Goal: Task Accomplishment & Management: Manage account settings

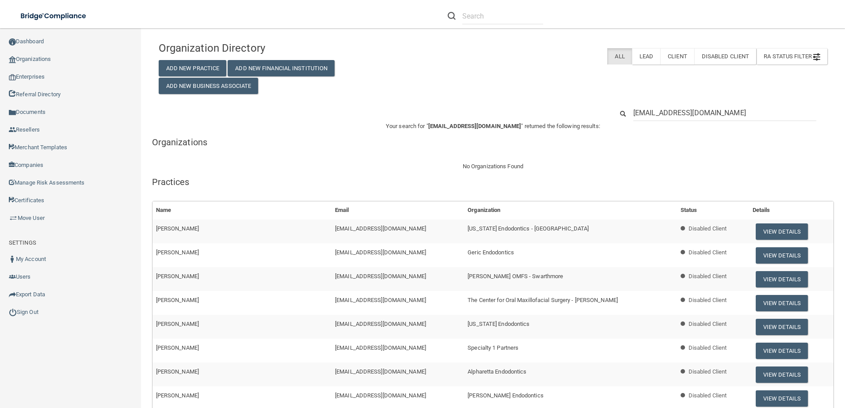
drag, startPoint x: 741, startPoint y: 111, endPoint x: 622, endPoint y: 112, distance: 118.4
click at [626, 114] on div "ASmith@specialty1partners.com" at bounding box center [724, 113] width 196 height 16
click at [38, 75] on link "Enterprises" at bounding box center [70, 77] width 141 height 18
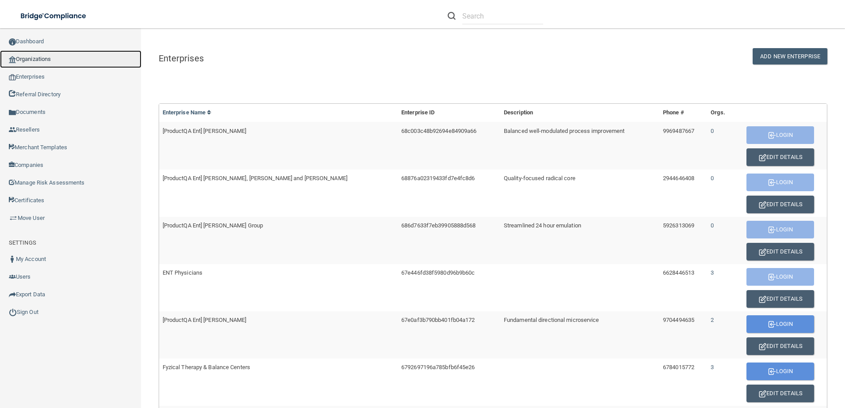
click at [25, 58] on link "Organizations" at bounding box center [70, 59] width 141 height 18
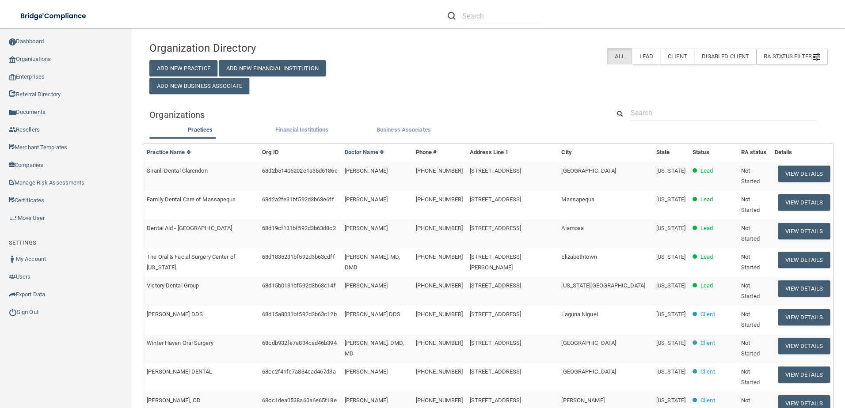
click at [674, 126] on div "Practices Financial Institutions Business Associates Practices Practice Name Or…" at bounding box center [488, 389] width 678 height 528
click at [677, 117] on input "text" at bounding box center [723, 113] width 186 height 16
click at [633, 111] on input "text" at bounding box center [723, 113] width 186 height 16
click at [43, 76] on link "Enterprises" at bounding box center [66, 77] width 132 height 18
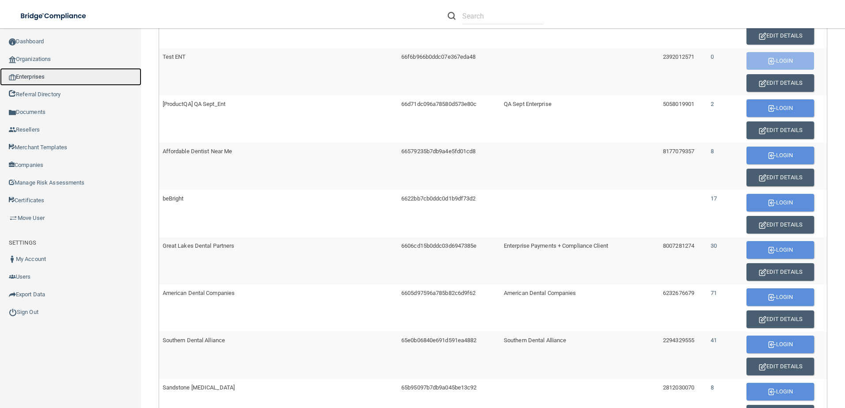
scroll to position [496, 0]
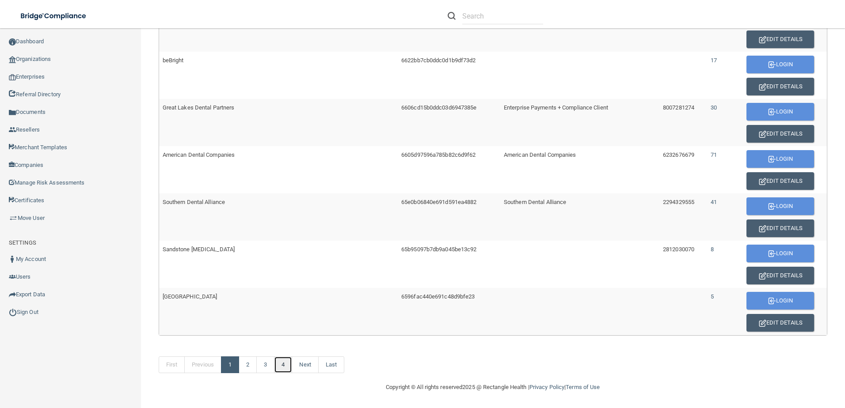
click at [285, 370] on link "4" at bounding box center [283, 364] width 18 height 17
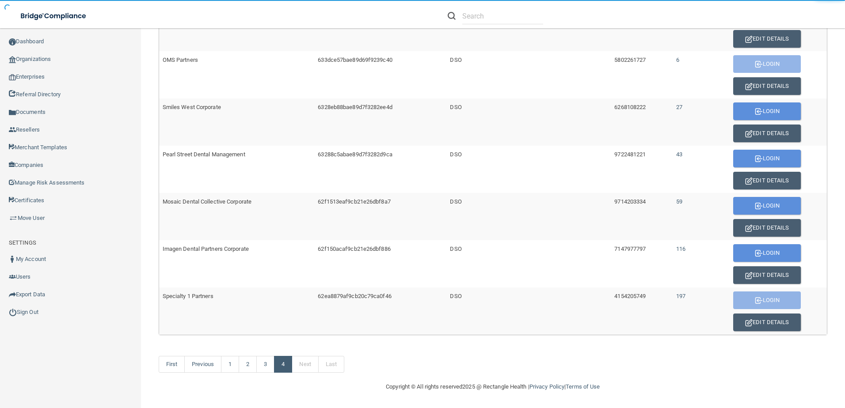
scroll to position [307, 0]
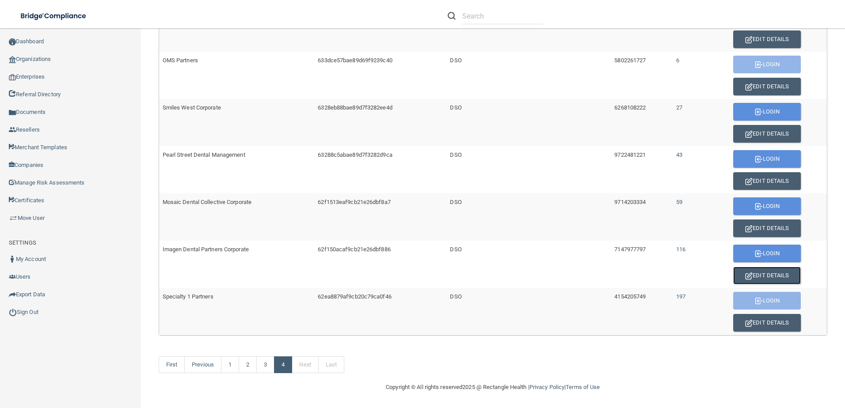
click at [768, 274] on button "Edit Details" at bounding box center [767, 276] width 68 height 18
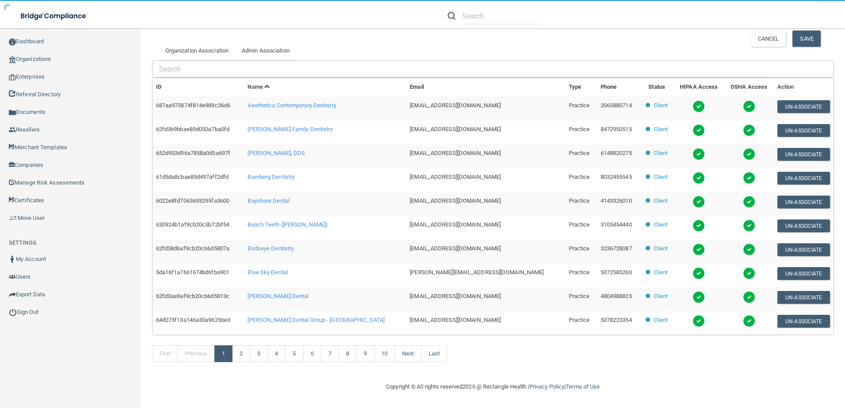
scroll to position [214, 0]
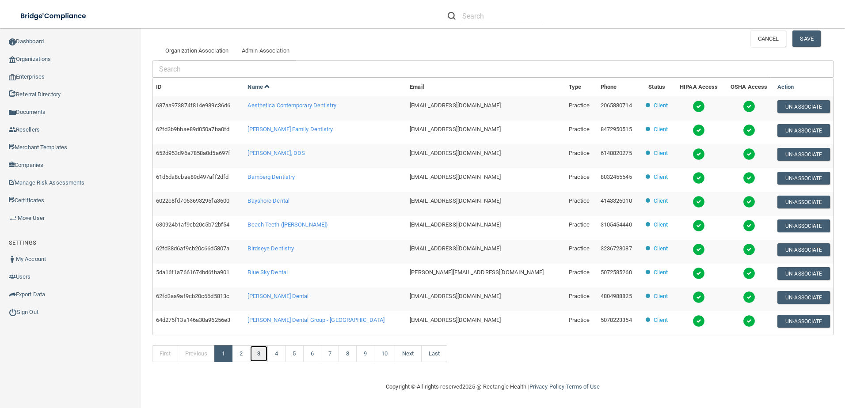
click at [257, 352] on link "3" at bounding box center [259, 353] width 18 height 17
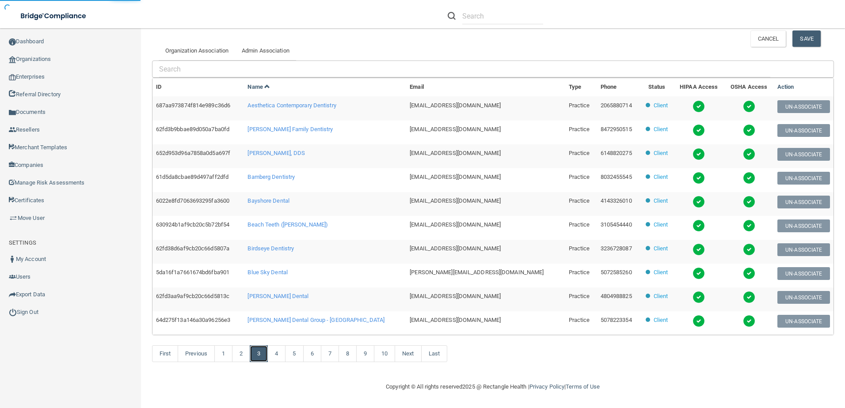
scroll to position [4, 0]
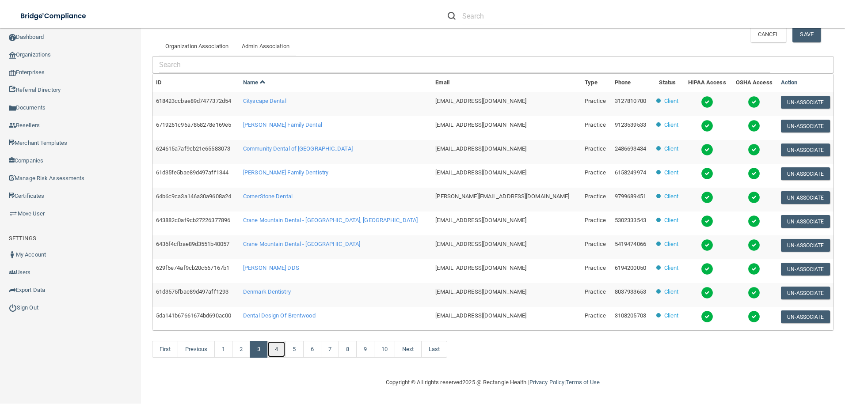
click at [280, 347] on link "4" at bounding box center [276, 349] width 18 height 17
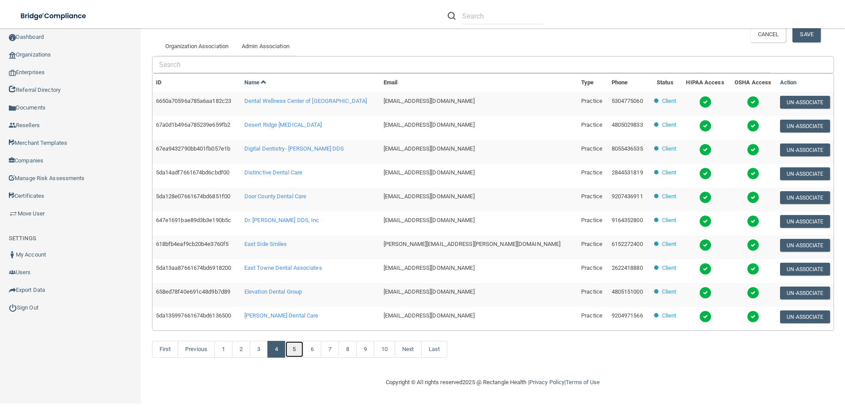
click at [294, 347] on link "5" at bounding box center [294, 349] width 18 height 17
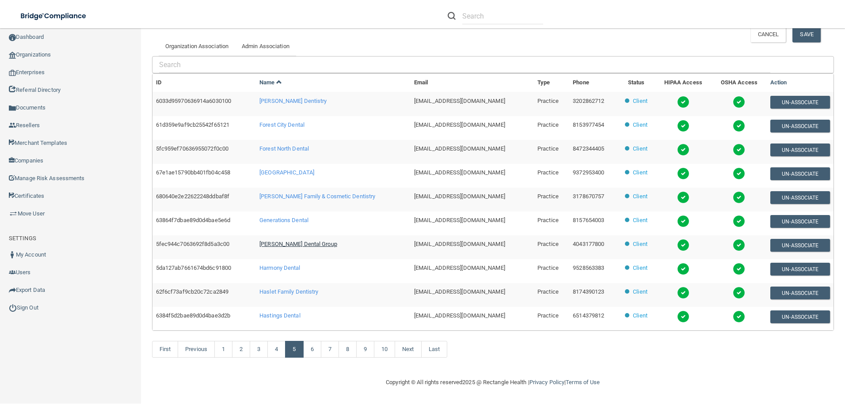
click at [283, 245] on span "[PERSON_NAME] Dental Group" at bounding box center [298, 244] width 78 height 7
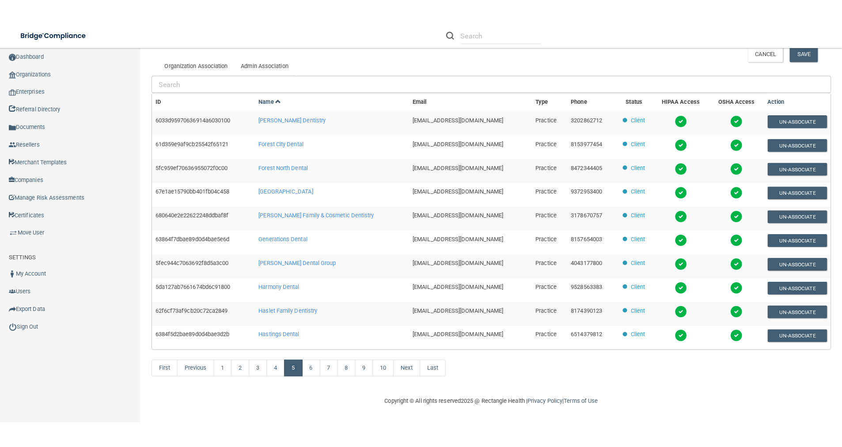
scroll to position [0, 0]
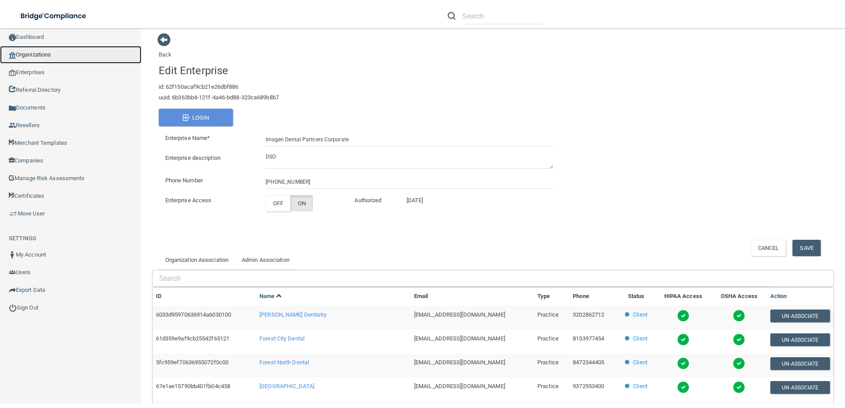
click at [38, 54] on link "Organizations" at bounding box center [70, 55] width 141 height 18
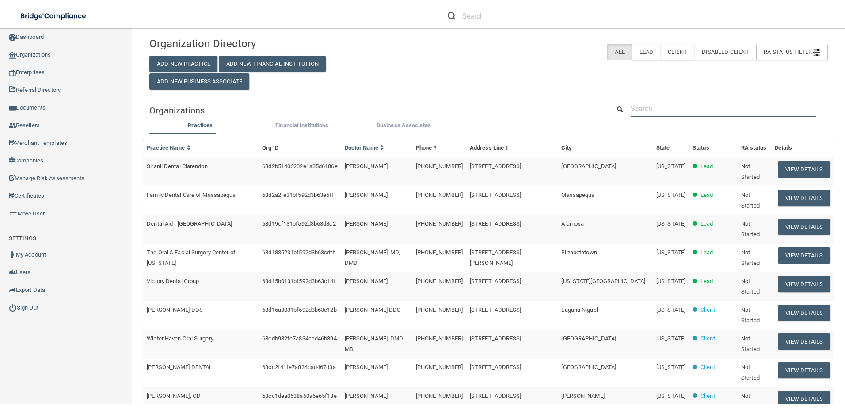
click at [682, 103] on input "text" at bounding box center [723, 108] width 186 height 16
paste input "VPate@imagendentalpartners.com>"
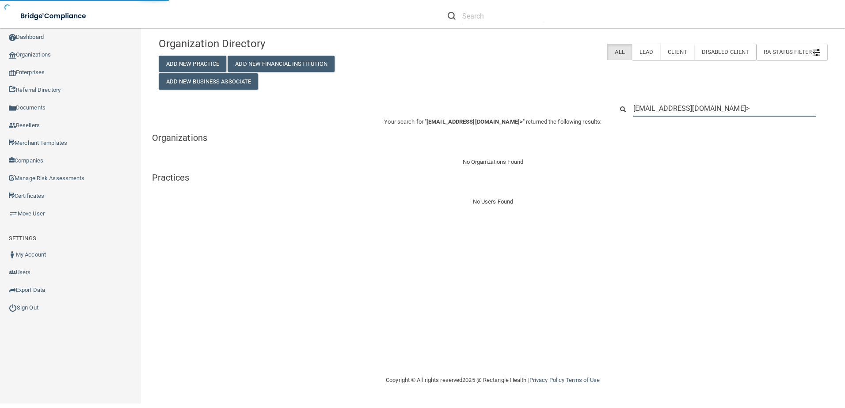
type input "VPate@imagendentalpartners.com"
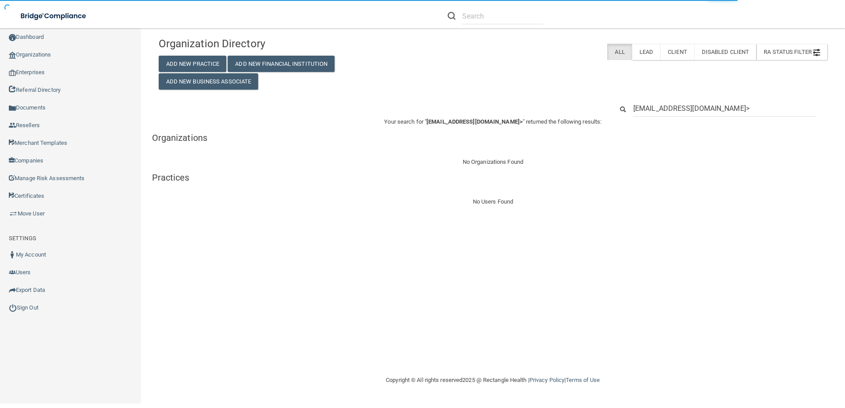
type input "VPate@imagendentalpartners.com"
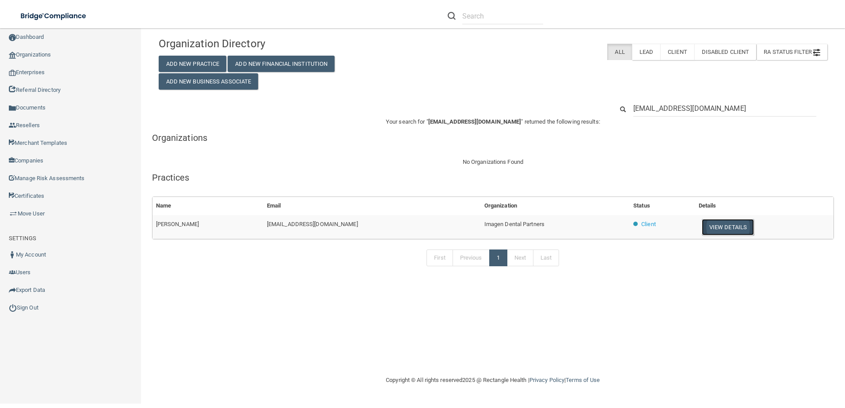
click at [716, 231] on button "View Details" at bounding box center [727, 227] width 52 height 16
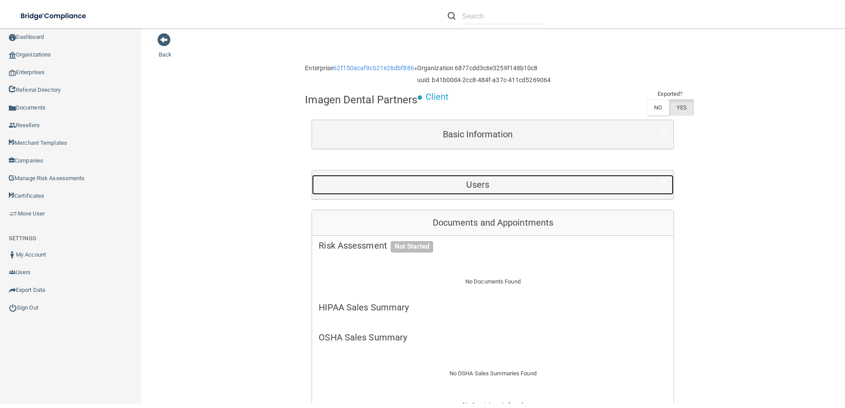
click at [544, 174] on div "Users" at bounding box center [492, 185] width 361 height 29
click at [538, 183] on h5 "Users" at bounding box center [477, 185] width 318 height 10
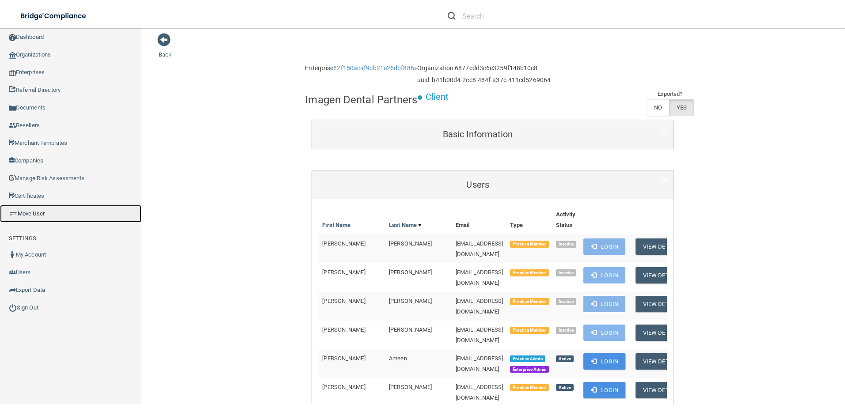
click at [34, 214] on link "Move User" at bounding box center [70, 214] width 141 height 18
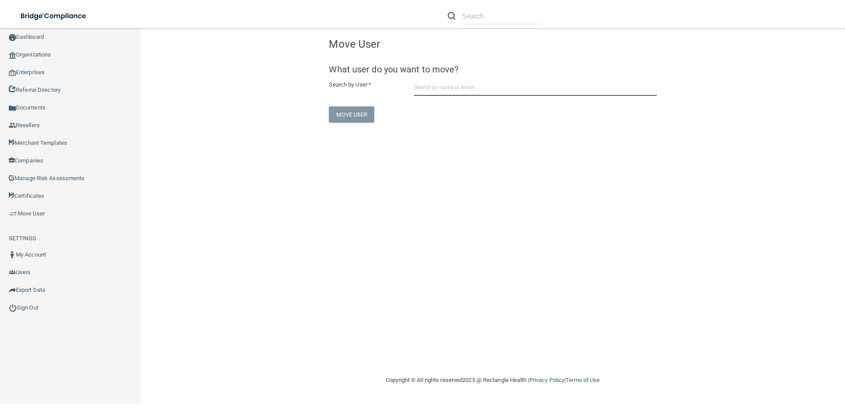
click at [433, 92] on input "text" at bounding box center [535, 88] width 243 height 16
paste input "VPate@imagendentalpartners.com>"
click at [530, 91] on input "VPate@imagendentalpartners.com>" at bounding box center [535, 88] width 243 height 16
click at [516, 88] on input "VPate@imagendentalpartners.com>" at bounding box center [535, 88] width 243 height 16
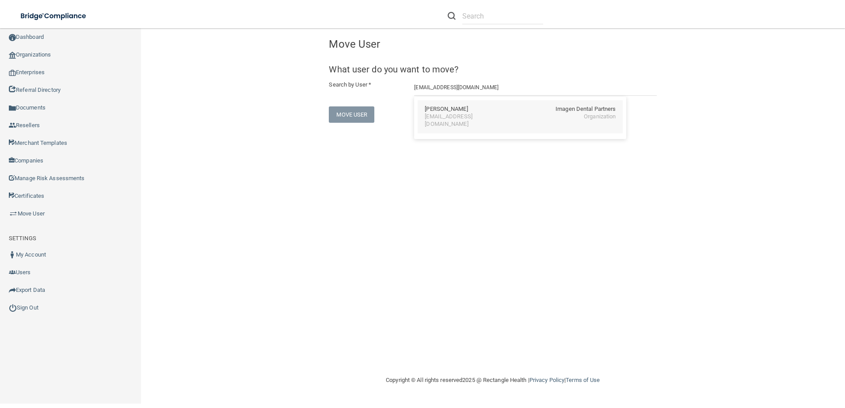
click at [484, 114] on div "[EMAIL_ADDRESS][DOMAIN_NAME]" at bounding box center [462, 120] width 76 height 15
type input "Valerie Pate"
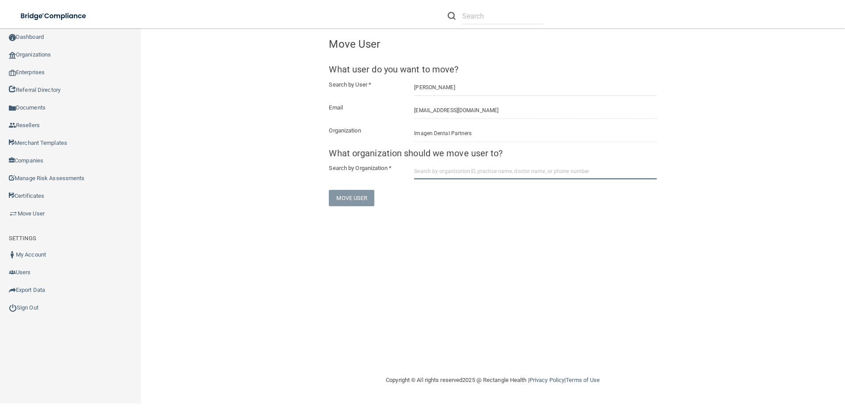
click at [448, 168] on input "text" at bounding box center [535, 171] width 243 height 16
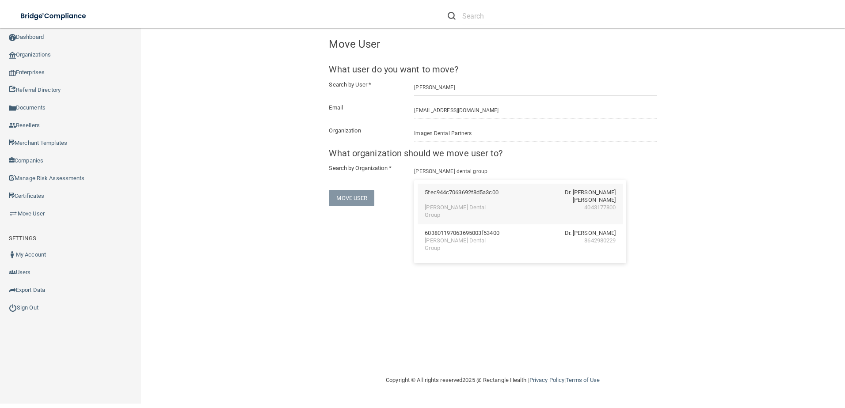
click at [477, 195] on div "5fec944c7063692f8d5a3c00" at bounding box center [460, 196] width 73 height 15
type input "[PERSON_NAME] Dental Group"
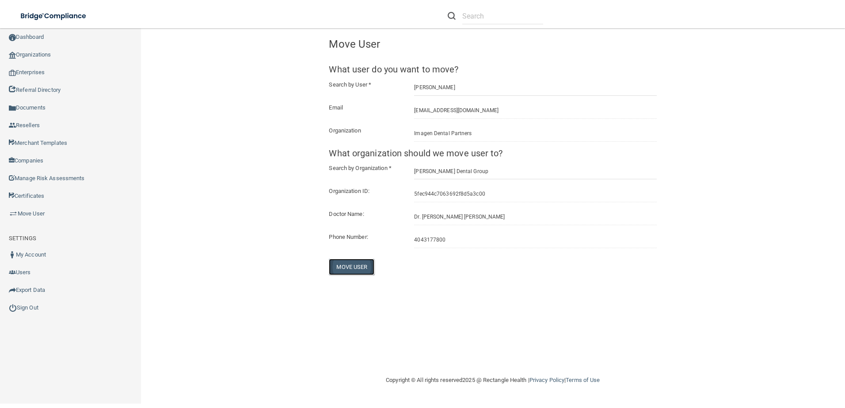
click at [352, 270] on button "Move User" at bounding box center [351, 267] width 45 height 16
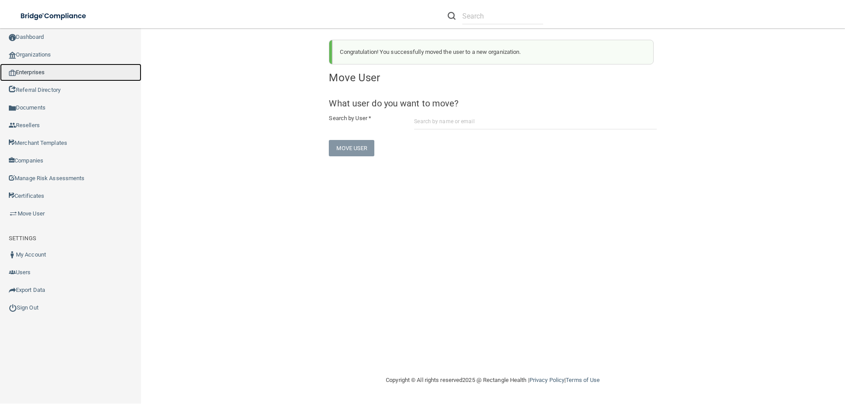
click at [42, 73] on link "Enterprises" at bounding box center [70, 73] width 141 height 18
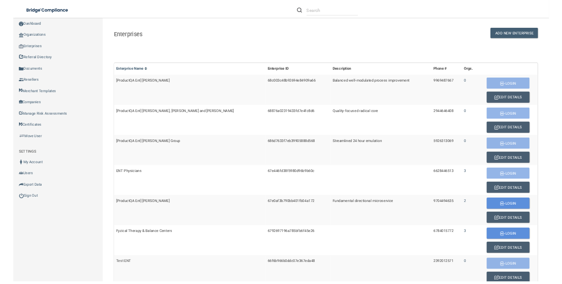
scroll to position [4, 0]
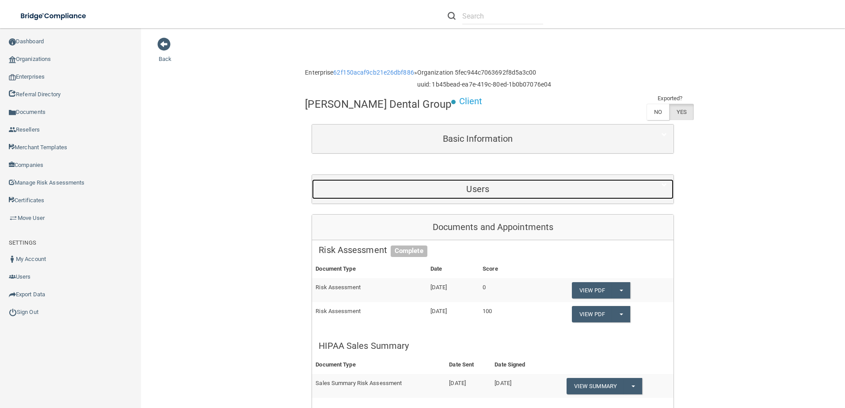
click at [517, 185] on h5 "Users" at bounding box center [477, 189] width 318 height 10
click at [491, 187] on h5 "Users" at bounding box center [477, 189] width 318 height 10
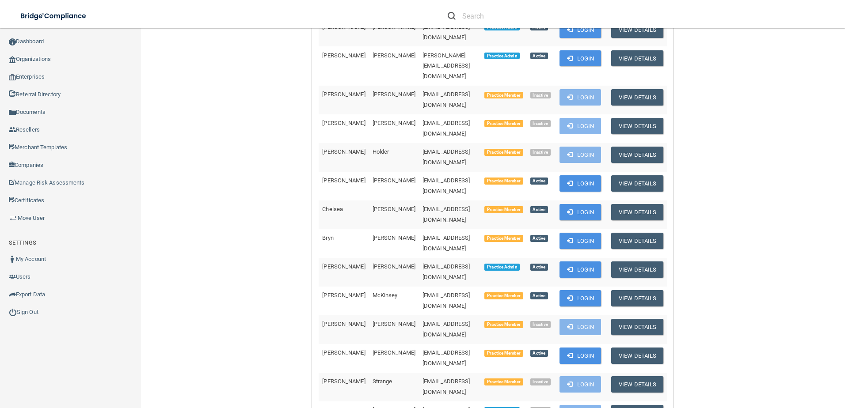
scroll to position [353, 0]
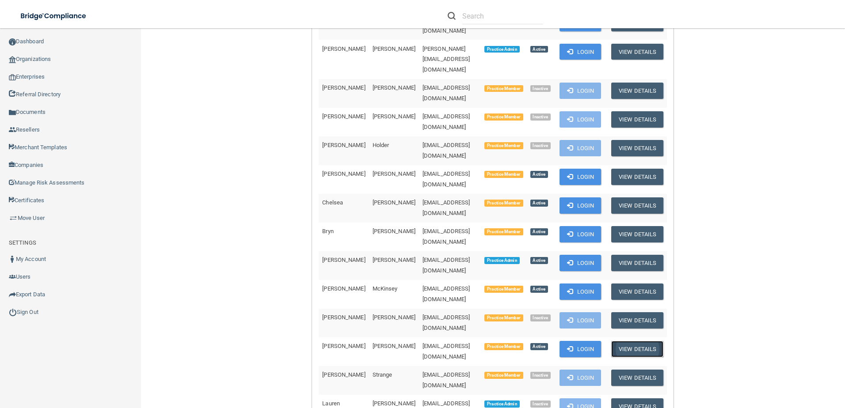
click at [624, 341] on button "View Details" at bounding box center [637, 349] width 52 height 16
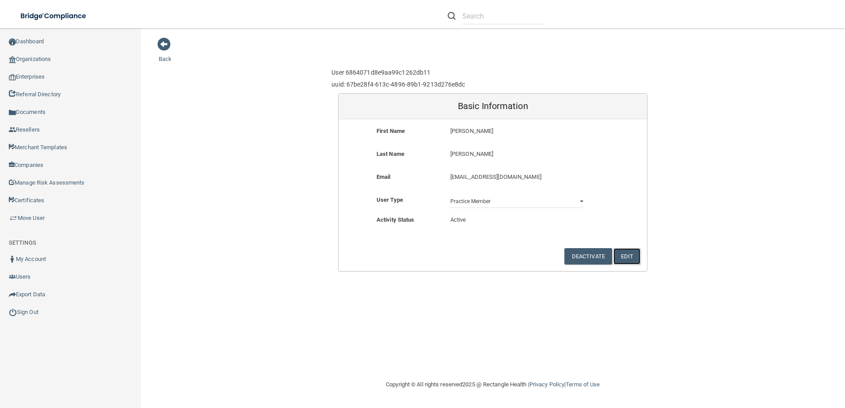
click at [624, 254] on button "Edit" at bounding box center [626, 256] width 27 height 16
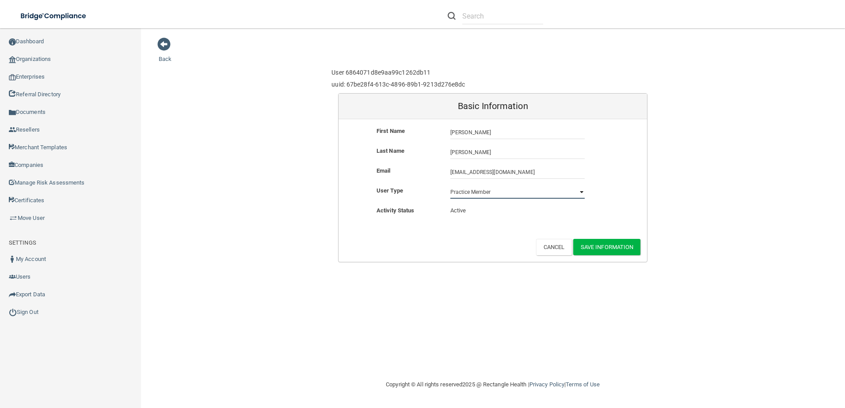
click at [577, 195] on select "Practice Admin Practice Member Financial Institution Admin Business Associate A…" at bounding box center [517, 192] width 134 height 13
select select "practice_admin"
click at [450, 186] on select "Practice Admin Practice Member Financial Institution Admin Business Associate A…" at bounding box center [517, 192] width 134 height 13
click at [609, 249] on button "Save Information" at bounding box center [607, 247] width 68 height 16
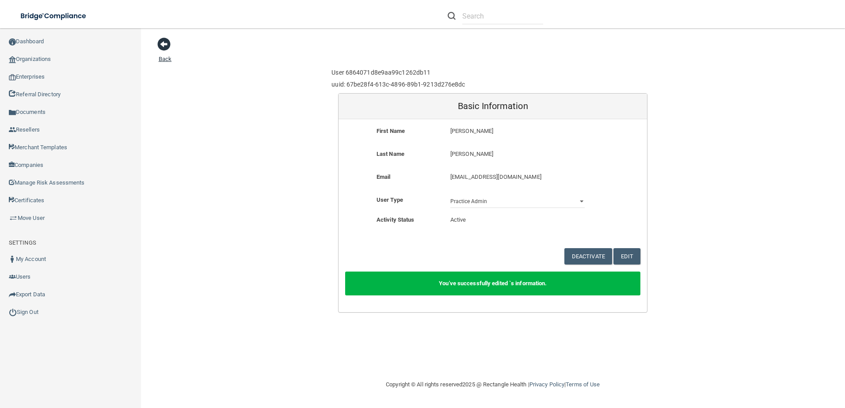
click at [166, 42] on span at bounding box center [163, 44] width 13 height 13
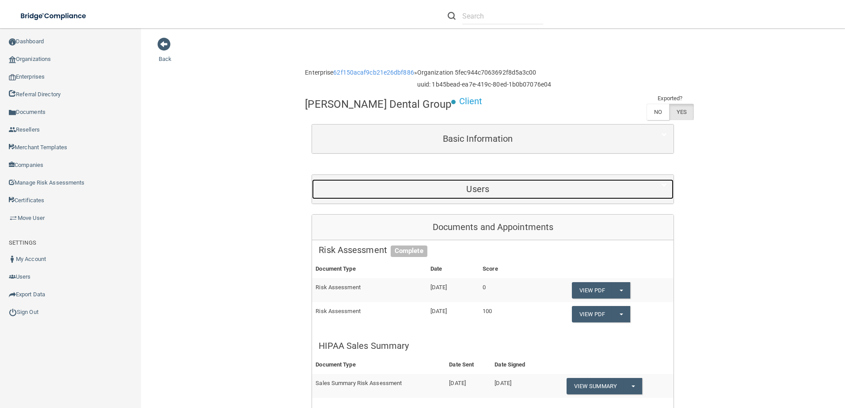
click at [594, 187] on h5 "Users" at bounding box center [477, 189] width 318 height 10
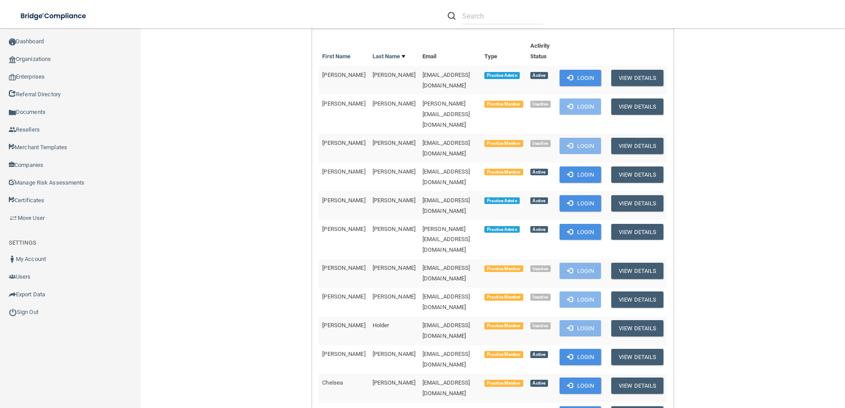
scroll to position [265, 0]
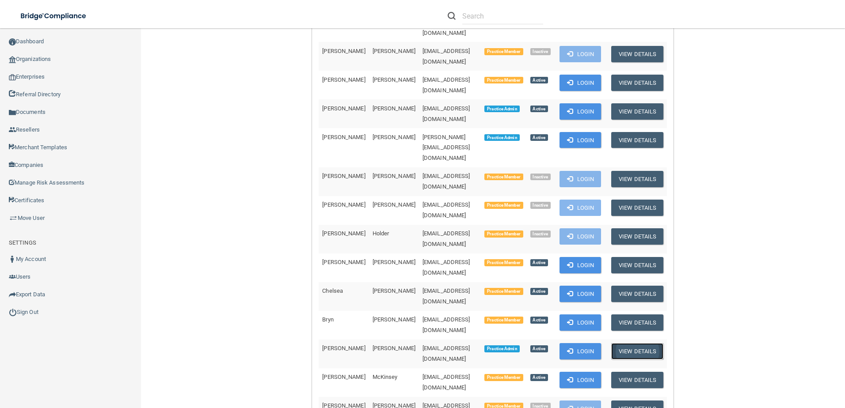
click at [632, 343] on button "View Details" at bounding box center [637, 351] width 52 height 16
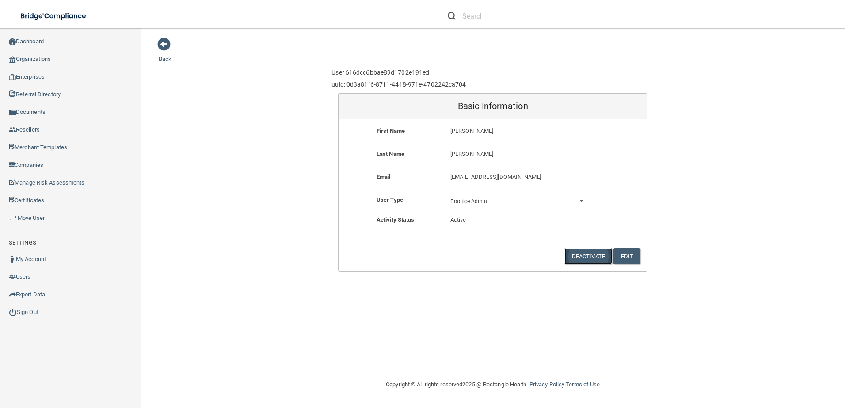
click at [584, 253] on button "Deactivate" at bounding box center [588, 256] width 48 height 16
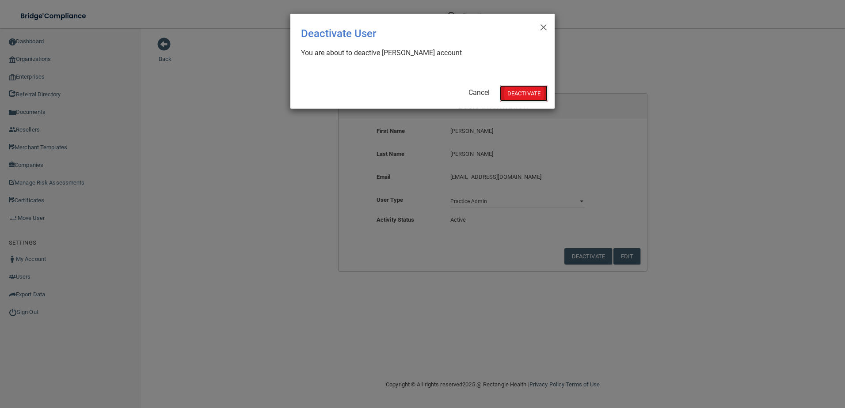
click at [512, 90] on button "Deactivate" at bounding box center [524, 93] width 48 height 16
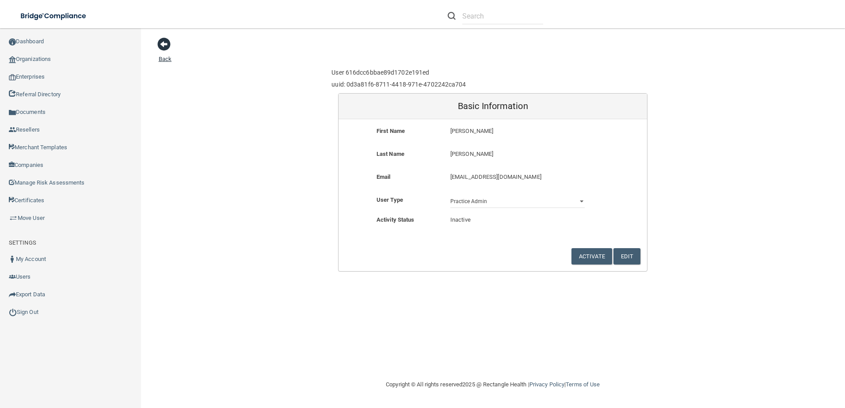
click at [160, 41] on span at bounding box center [163, 44] width 13 height 13
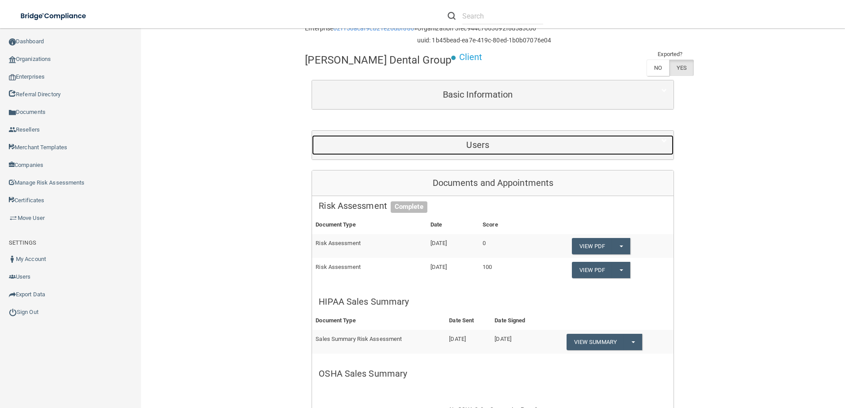
click at [515, 143] on h5 "Users" at bounding box center [477, 145] width 318 height 10
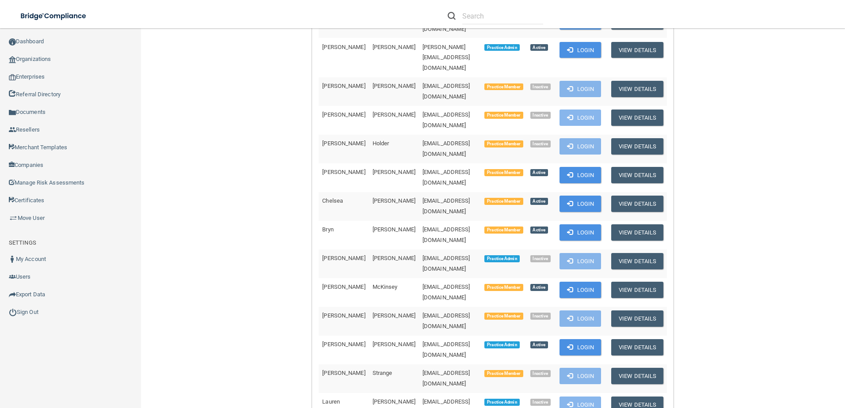
scroll to position [353, 0]
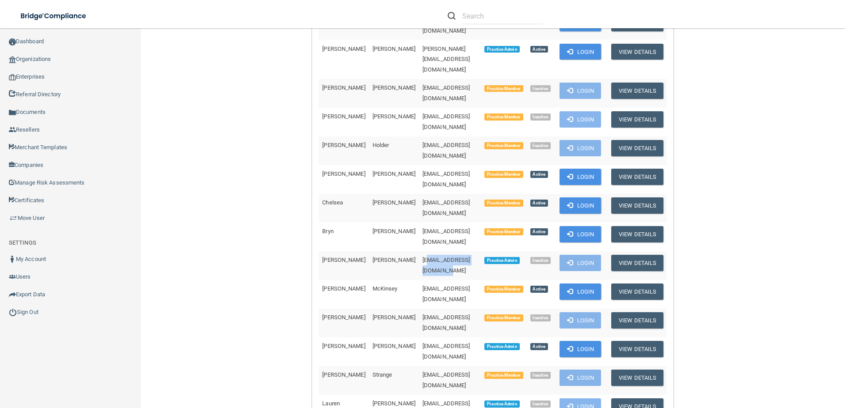
drag, startPoint x: 447, startPoint y: 180, endPoint x: 387, endPoint y: 184, distance: 59.8
click at [419, 251] on td "[EMAIL_ADDRESS][DOMAIN_NAME]" at bounding box center [450, 265] width 62 height 29
drag, startPoint x: 387, startPoint y: 184, endPoint x: 402, endPoint y: 180, distance: 15.7
copy span "[EMAIL_ADDRESS][DOMAIN_NAME]"
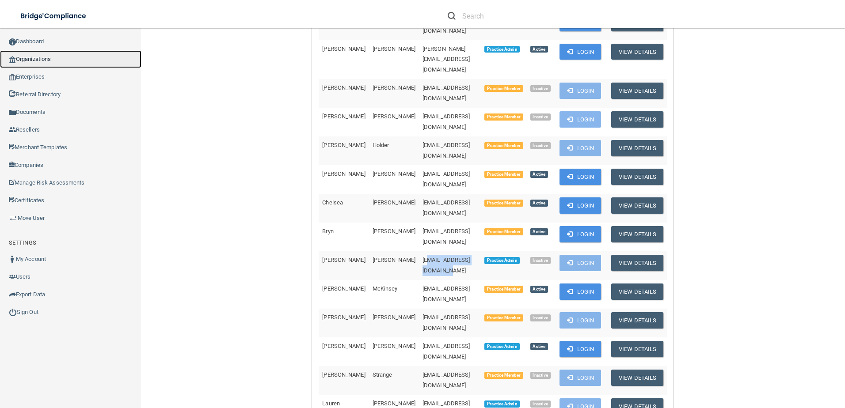
click at [63, 55] on link "Organizations" at bounding box center [70, 59] width 141 height 18
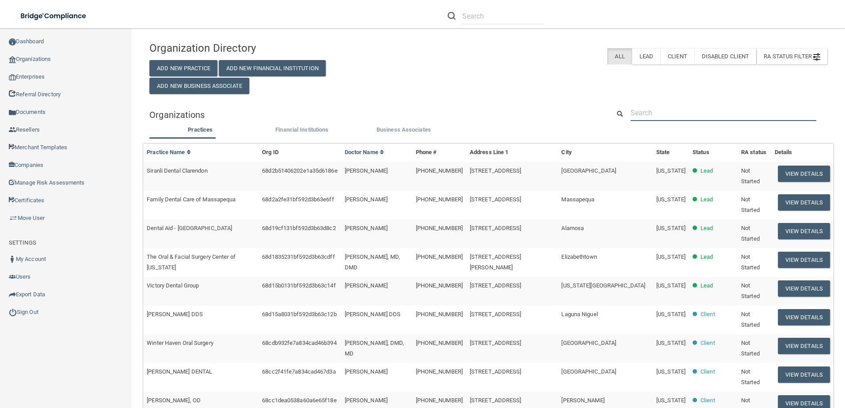
click at [699, 106] on input "text" at bounding box center [723, 113] width 186 height 16
paste input "[EMAIL_ADDRESS][DOMAIN_NAME]"
type input "[EMAIL_ADDRESS][DOMAIN_NAME]"
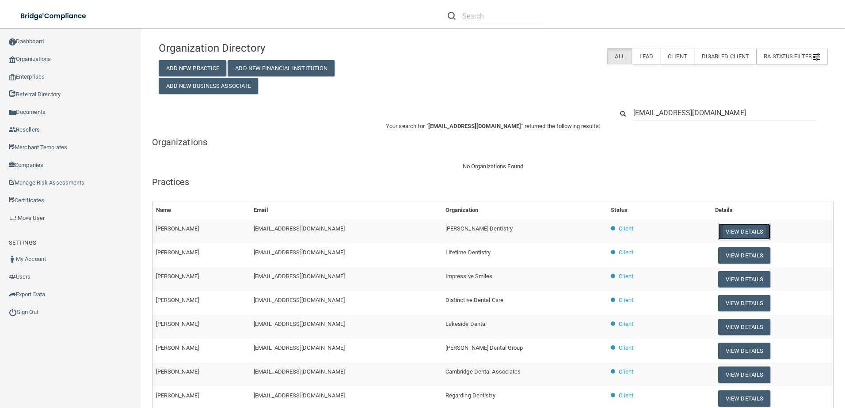
click at [734, 230] on button "View Details" at bounding box center [744, 232] width 52 height 16
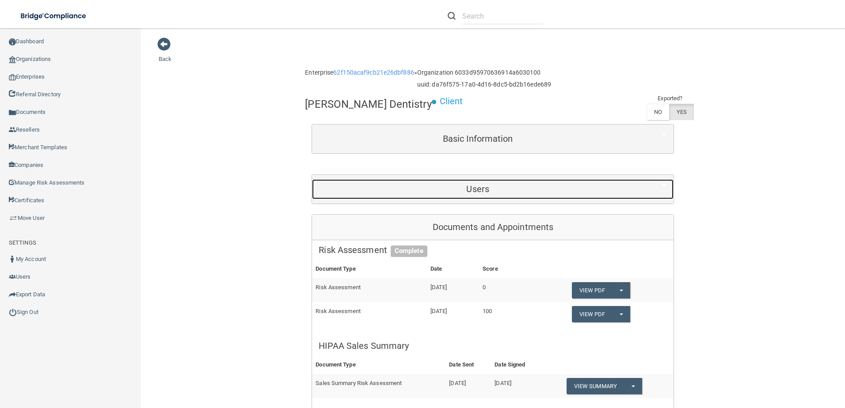
click at [497, 188] on h5 "Users" at bounding box center [477, 189] width 318 height 10
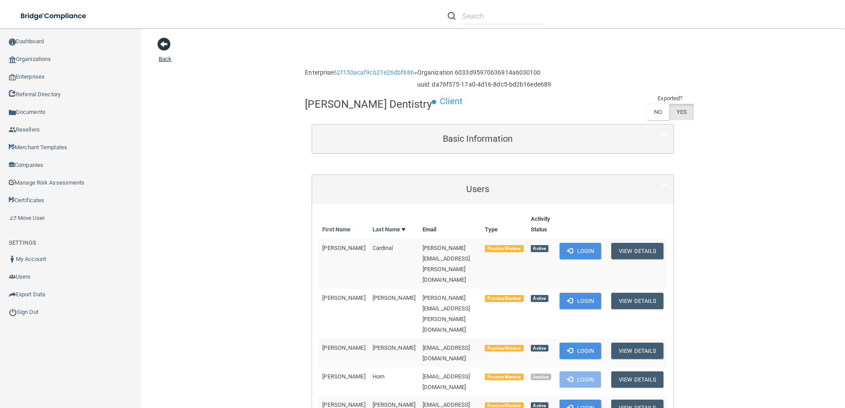
click at [161, 38] on span at bounding box center [163, 44] width 13 height 13
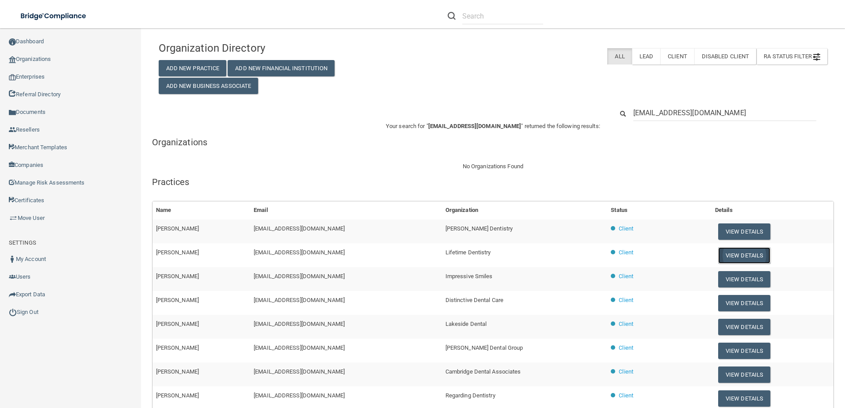
click at [737, 258] on button "View Details" at bounding box center [744, 255] width 52 height 16
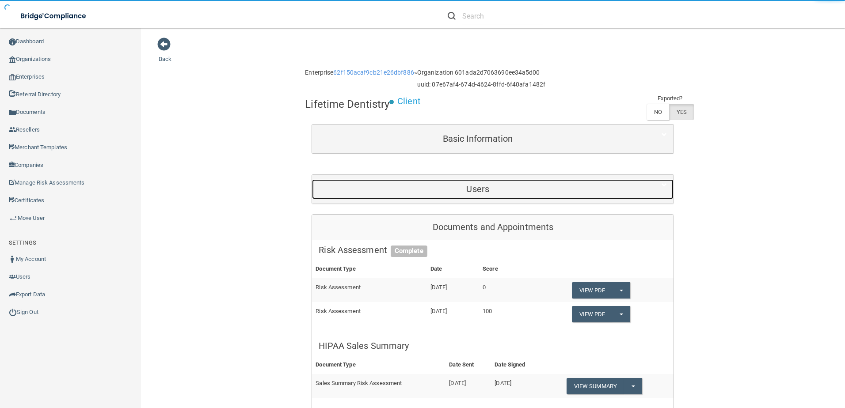
click at [506, 184] on h5 "Users" at bounding box center [477, 189] width 318 height 10
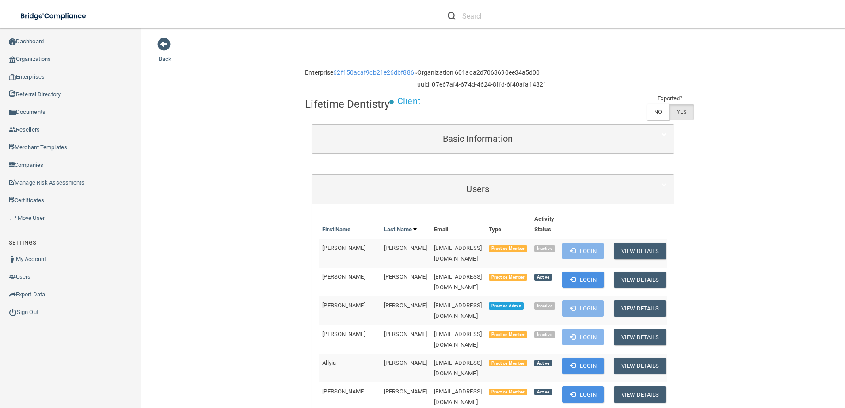
click at [150, 45] on main "Back Enterprise 62f150acaf9cb21e26dbf886 » Organization 601ada2d7063690ee34a5d0…" at bounding box center [493, 218] width 704 height 380
click at [163, 43] on span at bounding box center [163, 44] width 13 height 13
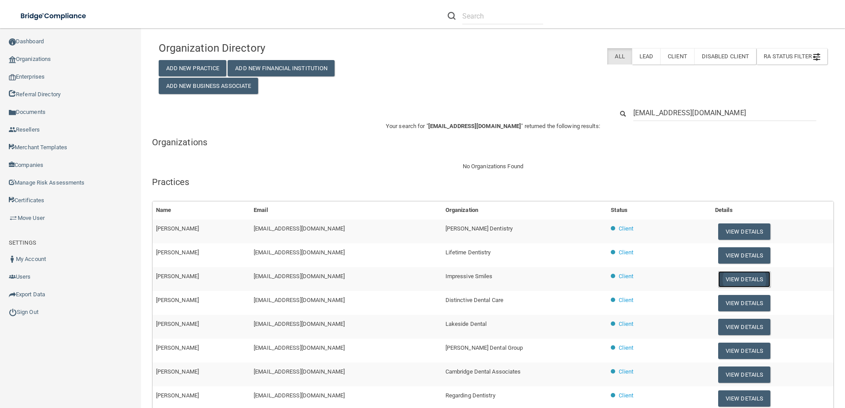
click at [734, 280] on button "View Details" at bounding box center [744, 279] width 52 height 16
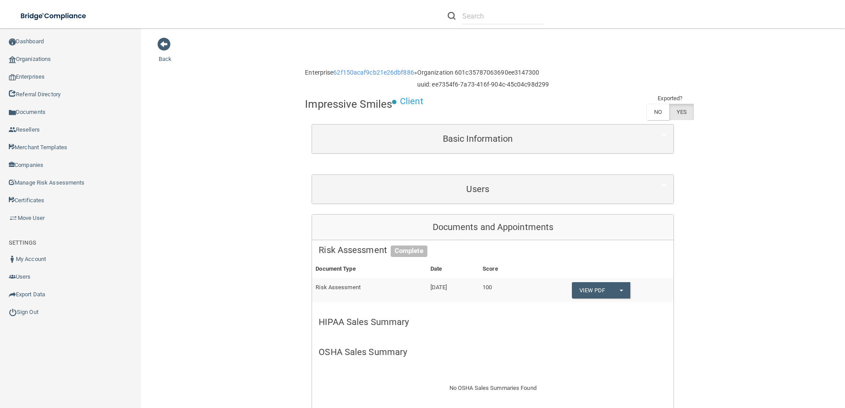
click at [474, 202] on div "Users" at bounding box center [492, 189] width 361 height 29
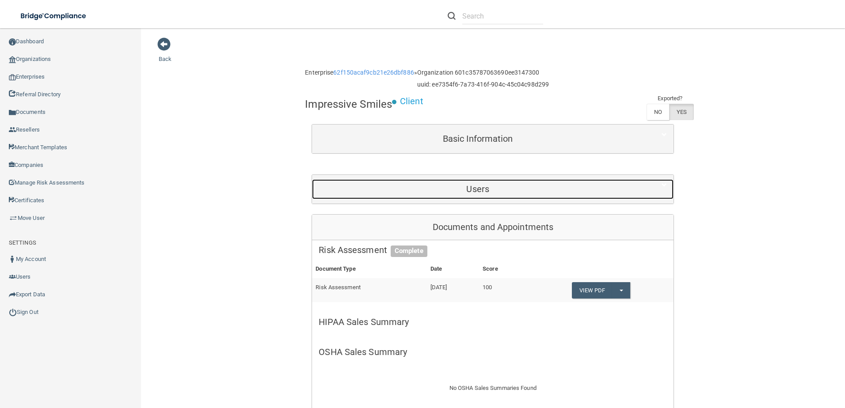
click at [474, 192] on h5 "Users" at bounding box center [477, 189] width 318 height 10
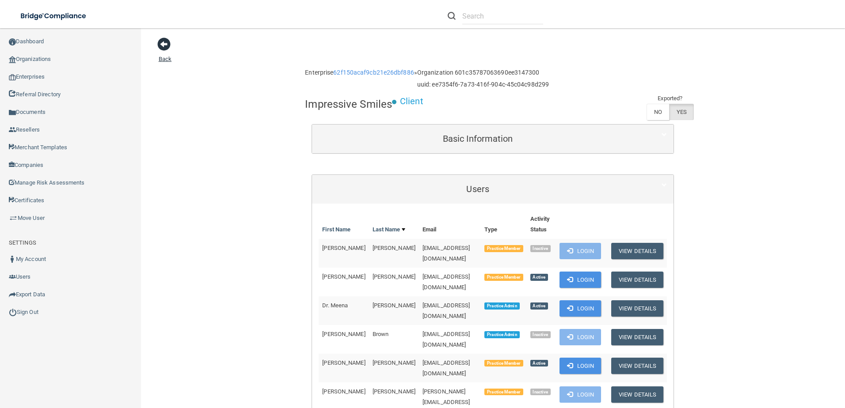
click at [167, 46] on span at bounding box center [163, 44] width 13 height 13
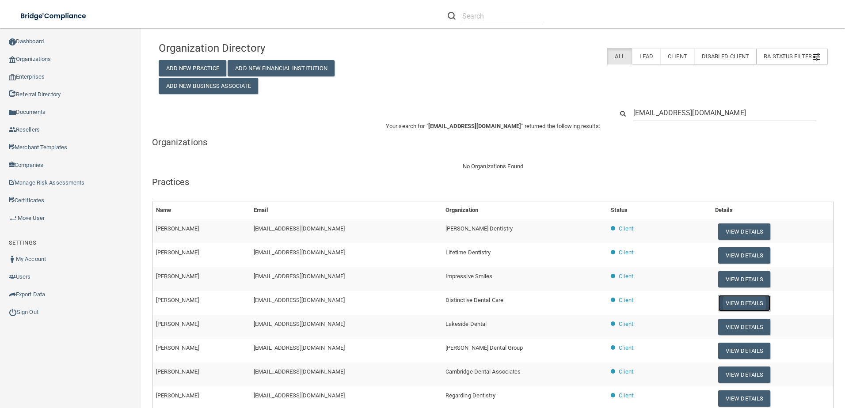
click at [743, 300] on button "View Details" at bounding box center [744, 303] width 52 height 16
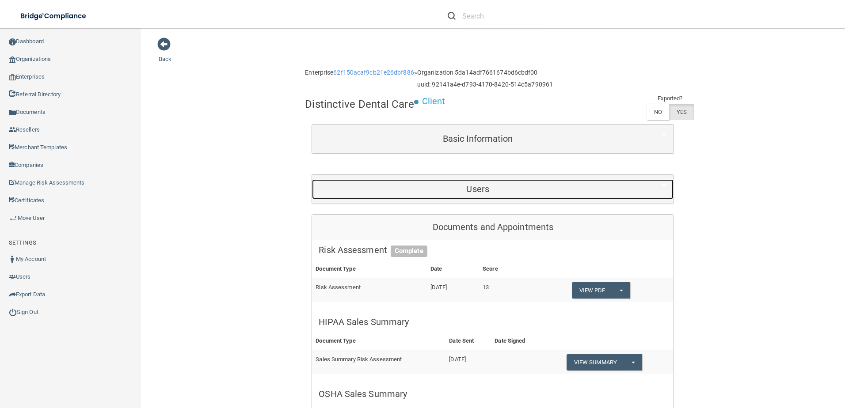
click at [489, 181] on div "Users" at bounding box center [477, 189] width 331 height 20
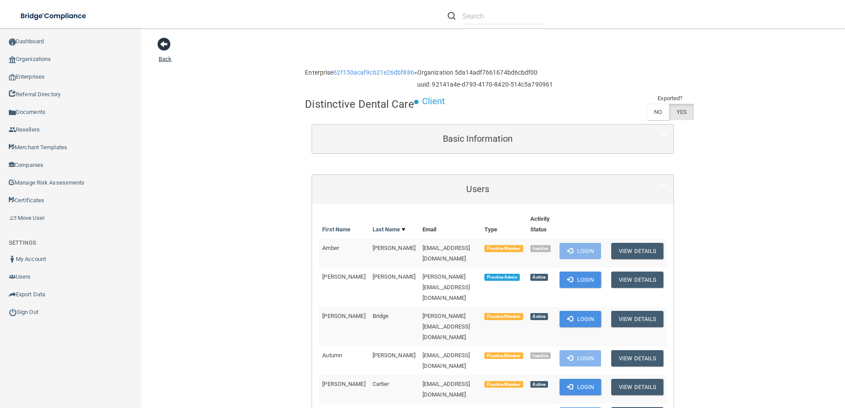
click at [169, 46] on span at bounding box center [163, 44] width 13 height 13
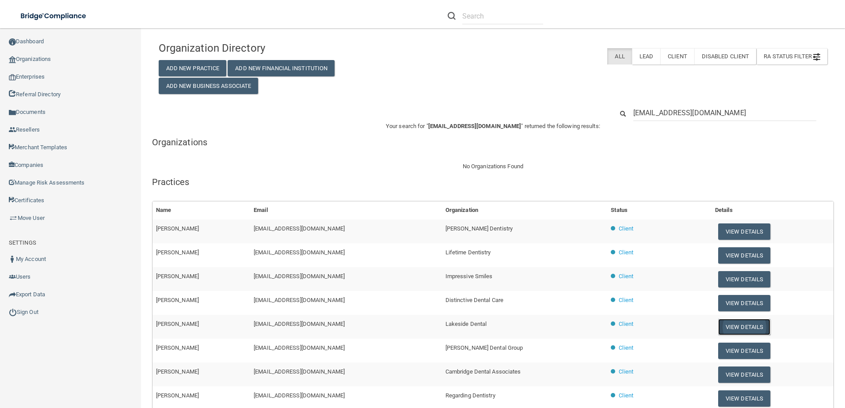
click at [741, 324] on button "View Details" at bounding box center [744, 327] width 52 height 16
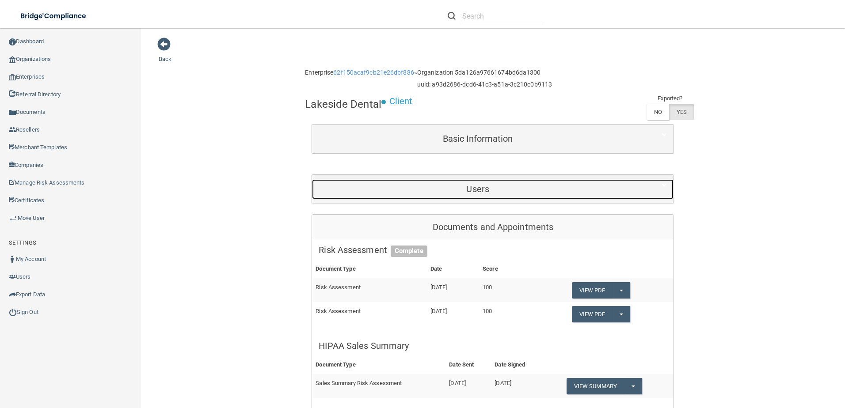
click at [517, 182] on div "Users" at bounding box center [477, 189] width 331 height 20
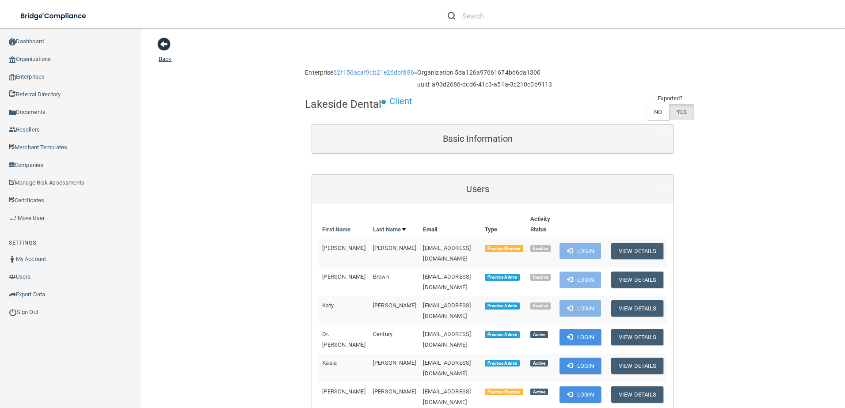
click at [163, 44] on span at bounding box center [163, 44] width 13 height 13
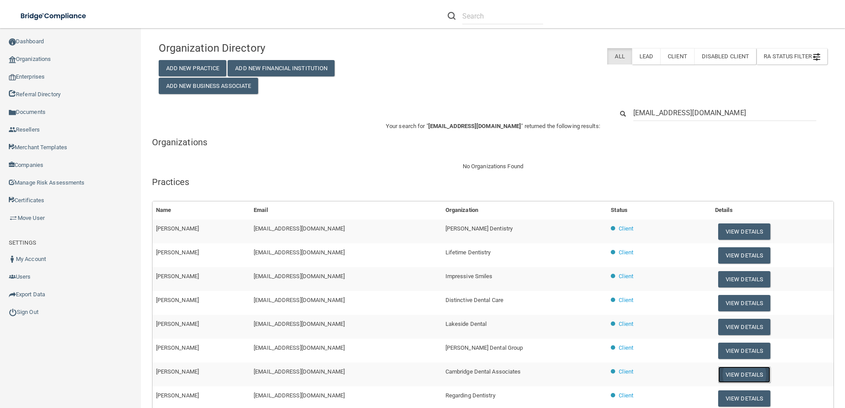
click at [737, 373] on button "View Details" at bounding box center [744, 375] width 52 height 16
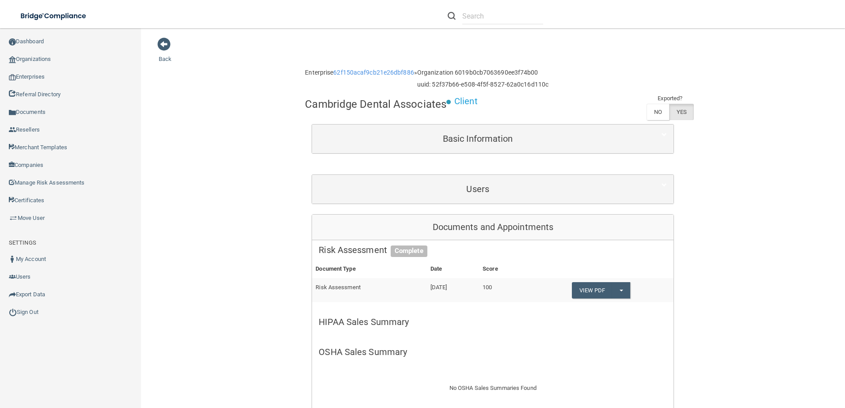
click at [504, 175] on div "Users" at bounding box center [492, 189] width 361 height 29
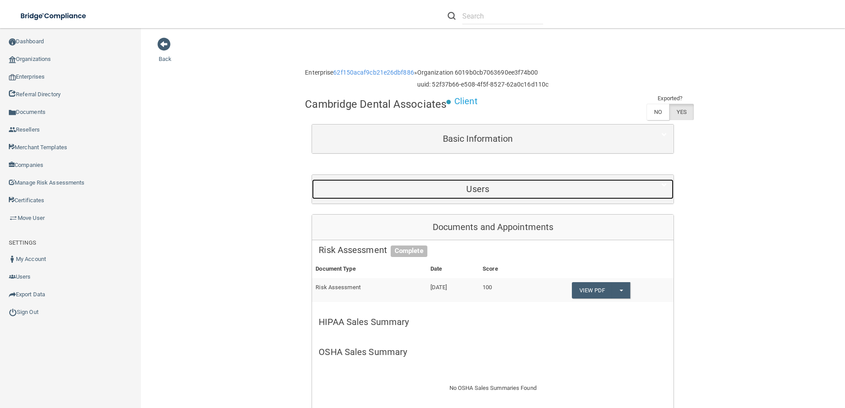
click at [497, 185] on h5 "Users" at bounding box center [477, 189] width 318 height 10
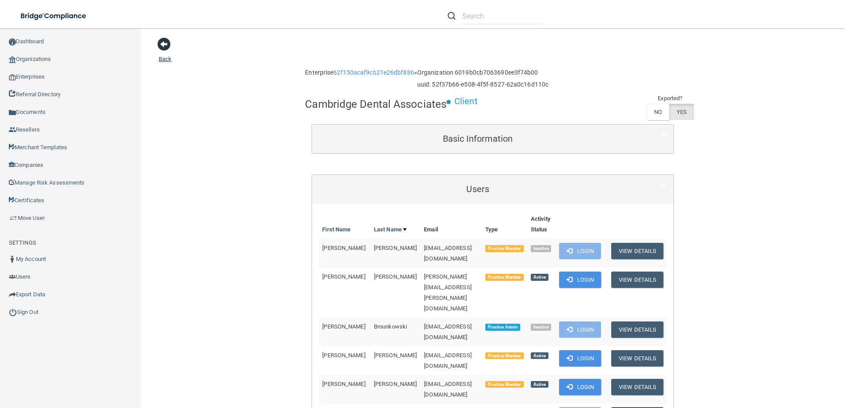
click at [165, 46] on span at bounding box center [163, 44] width 13 height 13
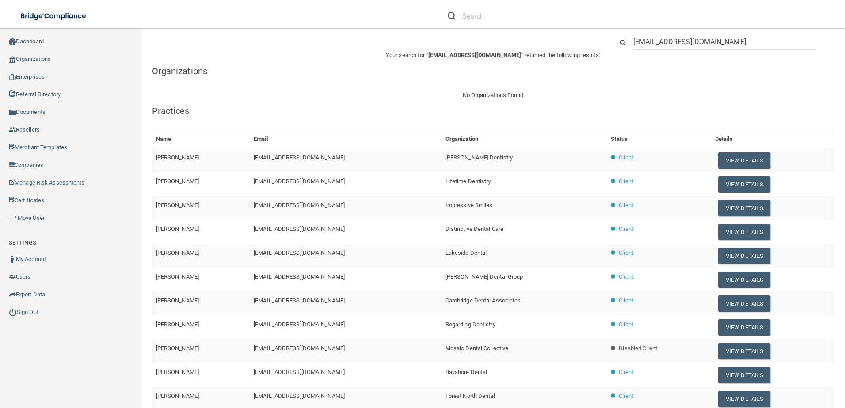
scroll to position [150, 0]
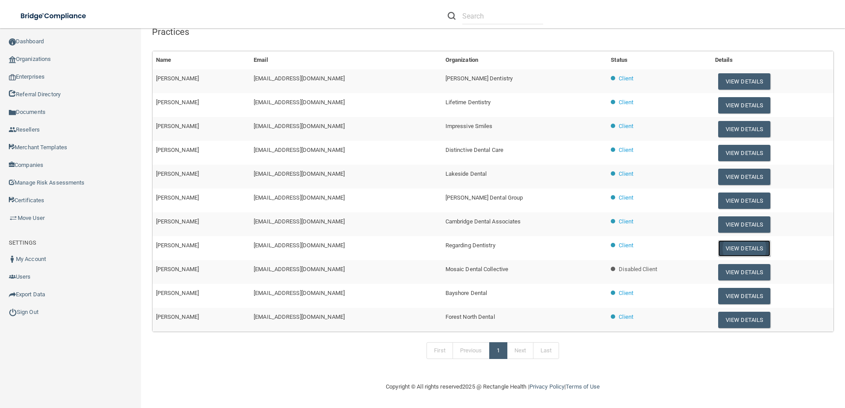
click at [736, 246] on button "View Details" at bounding box center [744, 248] width 52 height 16
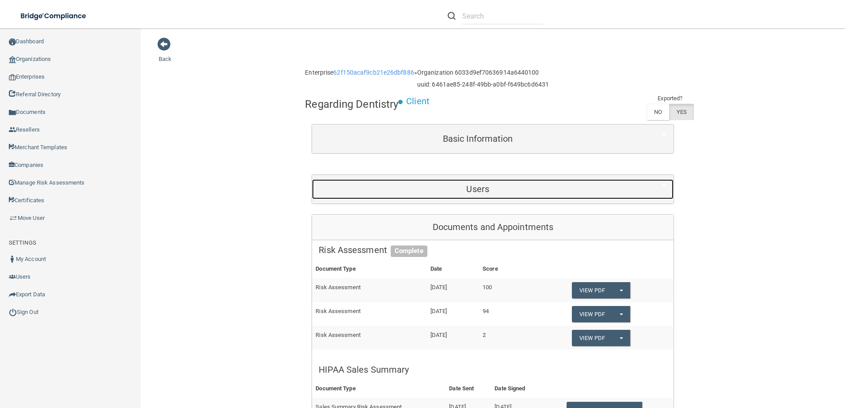
click at [465, 184] on h5 "Users" at bounding box center [477, 189] width 318 height 10
